Goal: Transaction & Acquisition: Purchase product/service

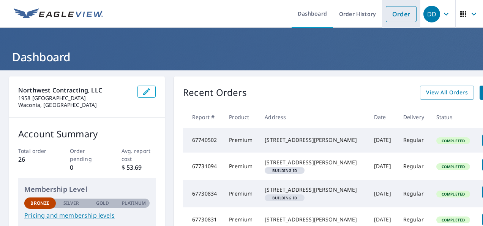
click at [395, 20] on link "Order" at bounding box center [401, 14] width 31 height 16
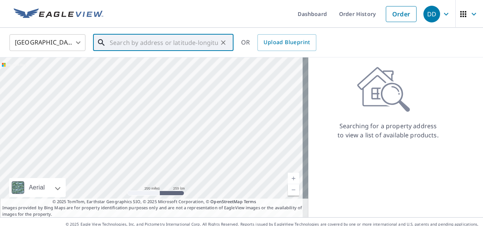
click at [168, 47] on input "text" at bounding box center [164, 42] width 108 height 21
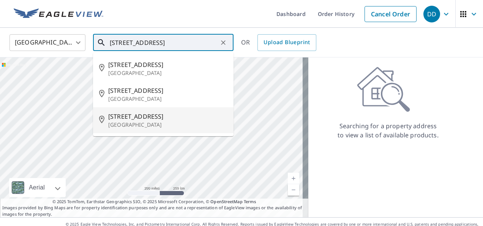
click at [147, 117] on span "[STREET_ADDRESS]" at bounding box center [167, 116] width 119 height 9
type input "[STREET_ADDRESS]"
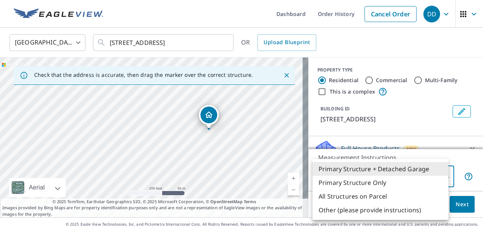
click at [443, 180] on body "DD DD Dashboard Order History Cancel Order DD [GEOGRAPHIC_DATA] US ​ [STREET_AD…" at bounding box center [241, 113] width 483 height 226
click at [371, 185] on li "Primary Structure Only" at bounding box center [381, 182] width 136 height 14
type input "2"
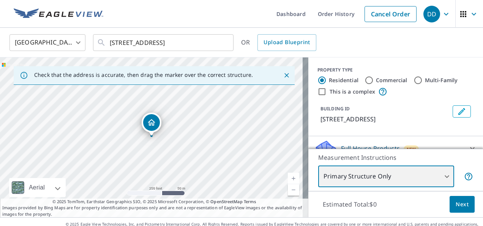
scroll to position [38, 0]
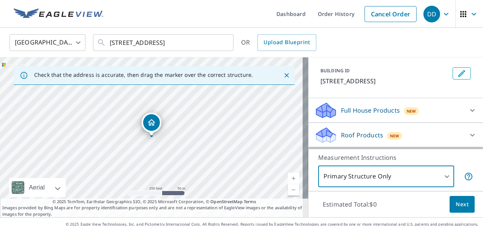
click at [463, 127] on div at bounding box center [472, 135] width 18 height 18
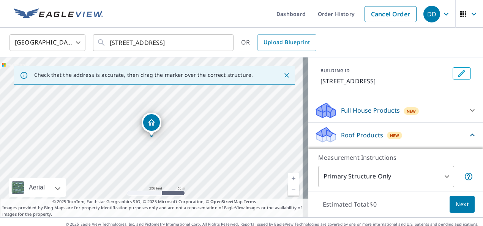
scroll to position [76, 0]
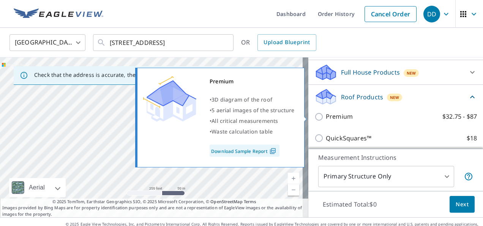
click at [390, 114] on label "Premium $32.75 - $87" at bounding box center [401, 116] width 151 height 9
click at [326, 114] on input "Premium $32.75 - $87" at bounding box center [319, 116] width 11 height 9
checkbox input "true"
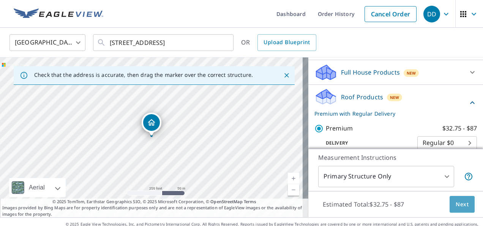
click at [460, 204] on span "Next" at bounding box center [462, 203] width 13 height 9
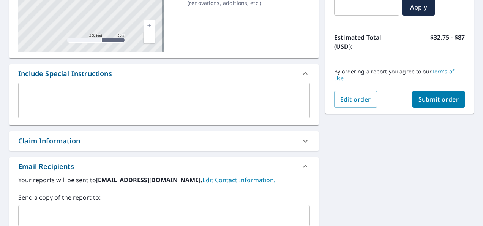
scroll to position [152, 0]
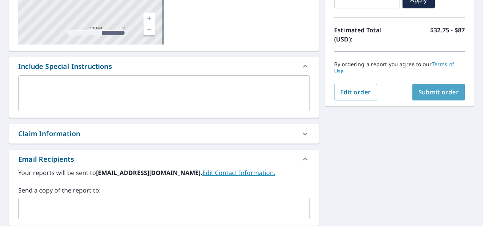
click at [442, 96] on button "Submit order" at bounding box center [438, 92] width 53 height 17
